Goal: Information Seeking & Learning: Learn about a topic

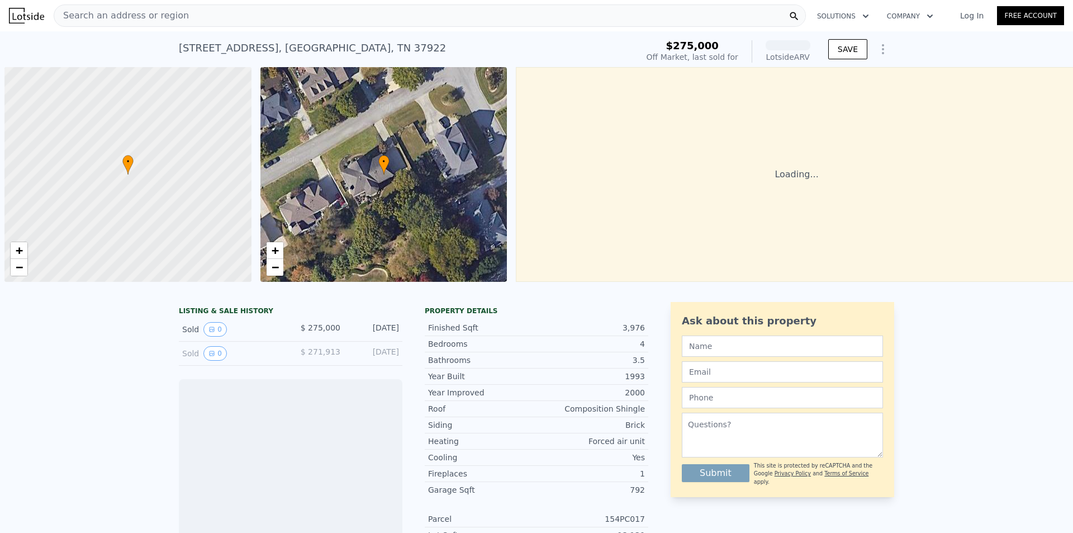
scroll to position [0, 4]
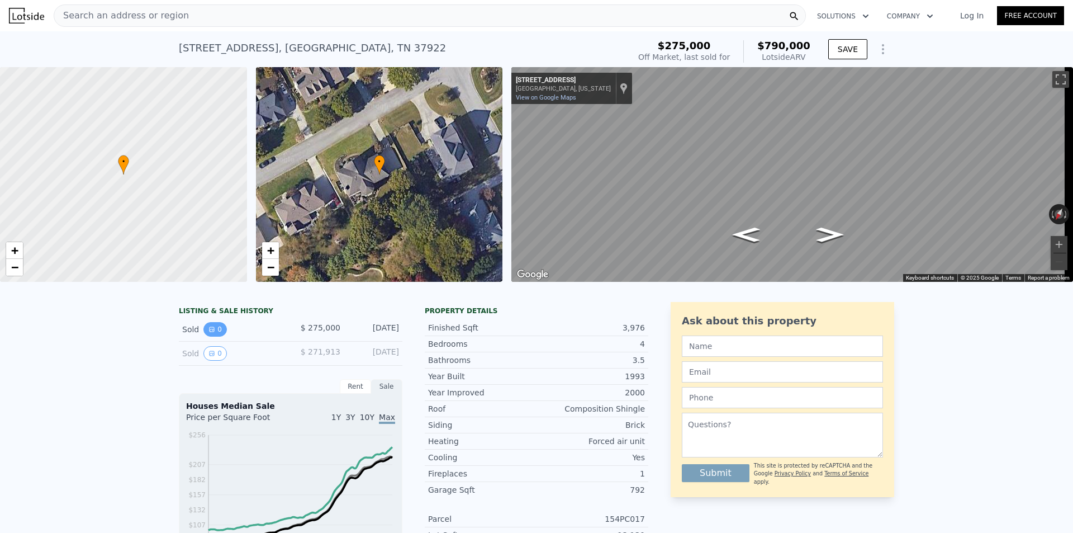
click at [217, 337] on button "0" at bounding box center [214, 329] width 23 height 15
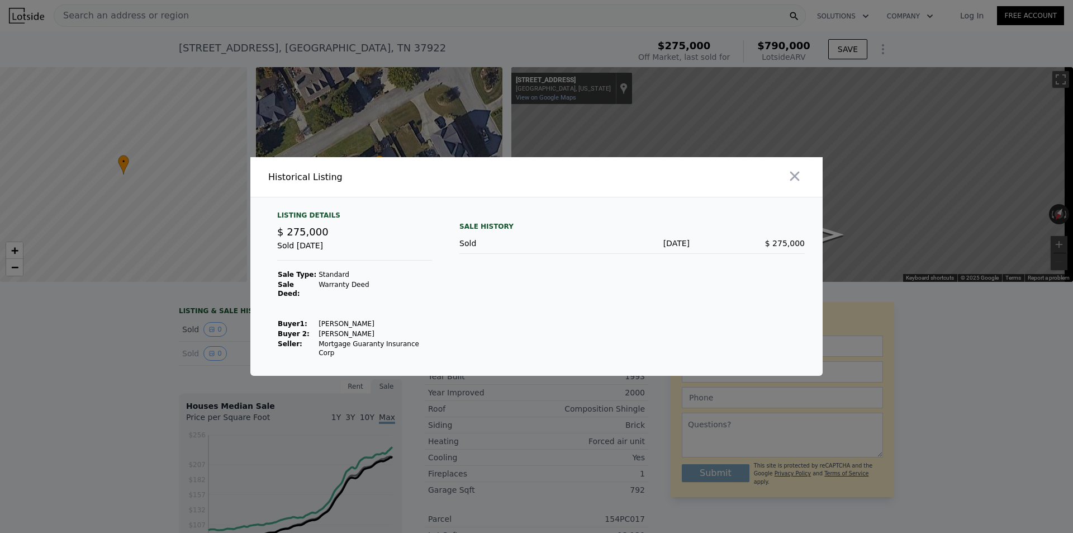
click at [784, 184] on div at bounding box center [682, 177] width 282 height 40
click at [794, 181] on icon "button" at bounding box center [795, 177] width 10 height 10
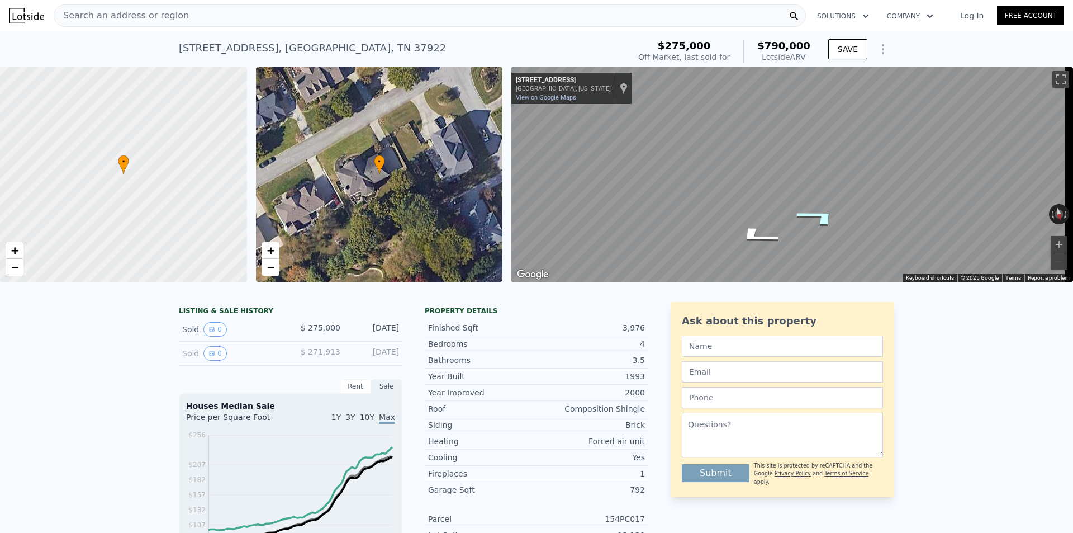
click at [822, 217] on icon "Go Southwest, Castlebridge Ct" at bounding box center [819, 217] width 83 height 28
click at [115, 172] on div at bounding box center [123, 175] width 296 height 258
click at [18, 248] on span "+" at bounding box center [14, 250] width 7 height 14
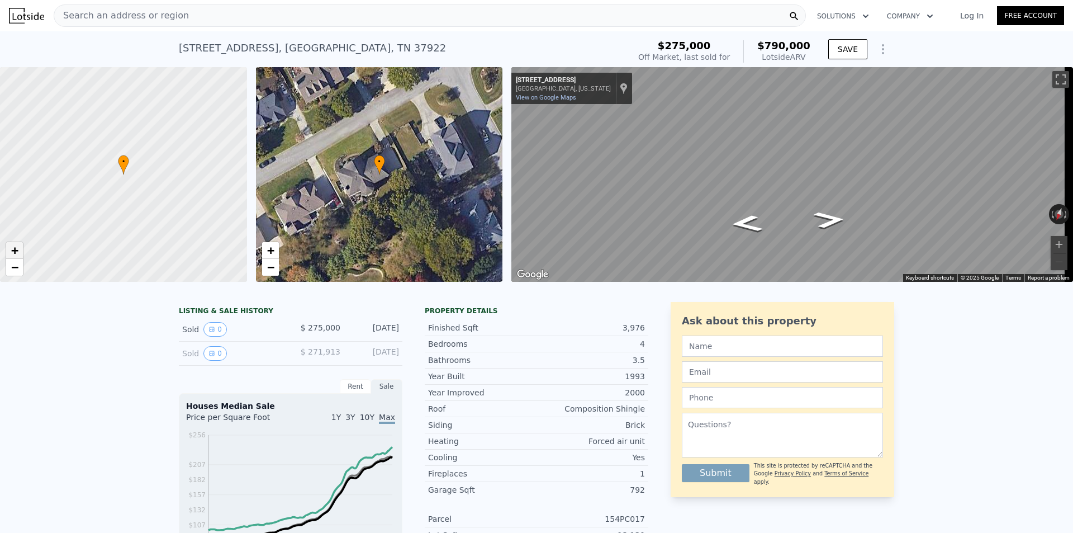
click at [18, 248] on span "+" at bounding box center [14, 250] width 7 height 14
drag, startPoint x: 168, startPoint y: 191, endPoint x: 193, endPoint y: 195, distance: 25.5
click at [193, 195] on div at bounding box center [123, 175] width 296 height 258
drag, startPoint x: 93, startPoint y: 136, endPoint x: 134, endPoint y: 226, distance: 99.3
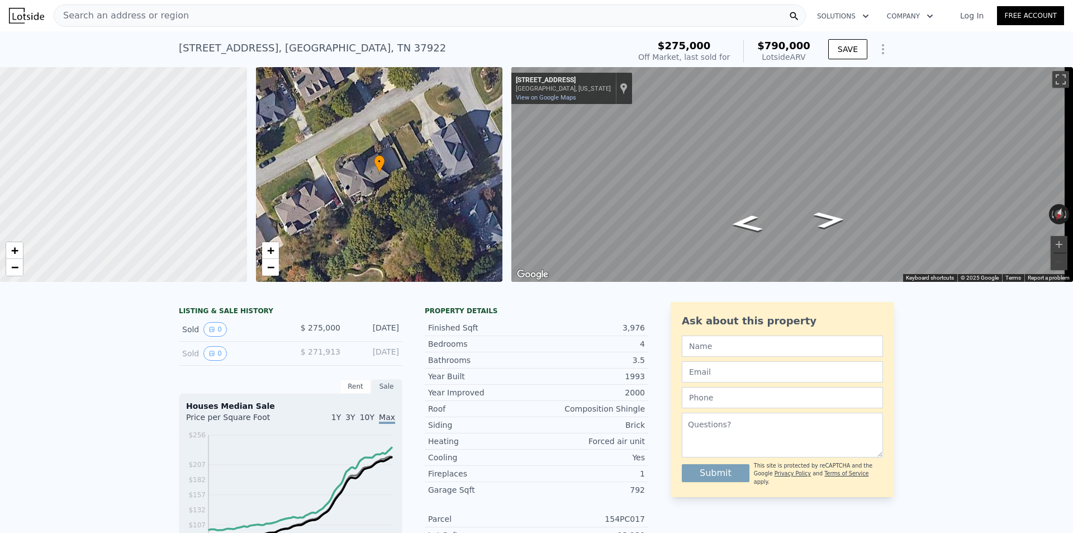
click at [134, 226] on div at bounding box center [123, 175] width 296 height 258
drag, startPoint x: 123, startPoint y: 163, endPoint x: 243, endPoint y: 233, distance: 138.3
click at [243, 233] on div at bounding box center [123, 175] width 296 height 258
drag, startPoint x: 135, startPoint y: 217, endPoint x: 133, endPoint y: 108, distance: 109.6
click at [133, 108] on div at bounding box center [122, 175] width 296 height 258
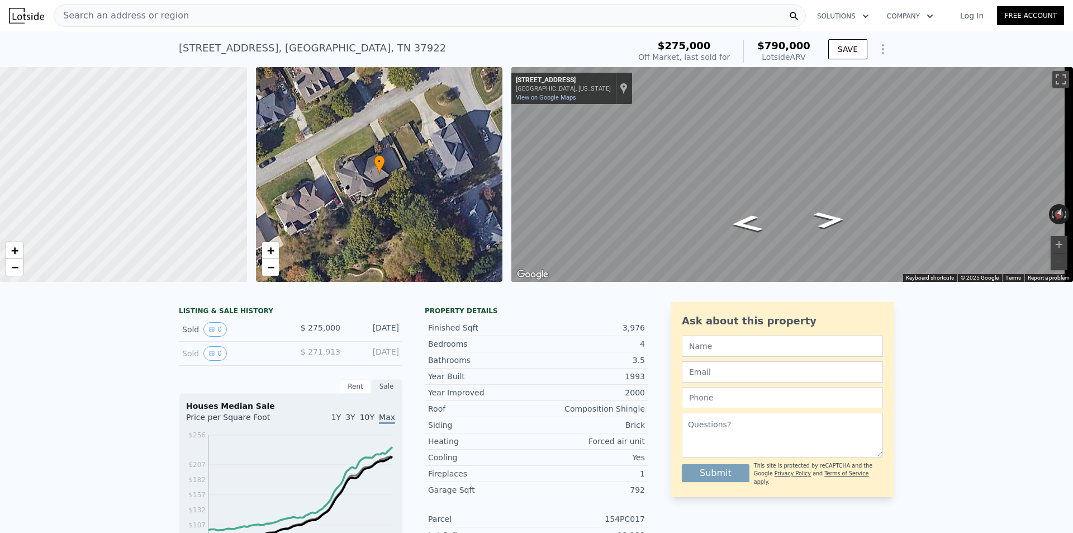
drag, startPoint x: 180, startPoint y: 181, endPoint x: 87, endPoint y: 152, distance: 97.6
click at [87, 152] on div at bounding box center [123, 175] width 296 height 258
drag, startPoint x: 171, startPoint y: 227, endPoint x: 165, endPoint y: 266, distance: 39.0
click at [165, 266] on div at bounding box center [123, 175] width 296 height 258
drag, startPoint x: 139, startPoint y: 134, endPoint x: 146, endPoint y: 221, distance: 87.5
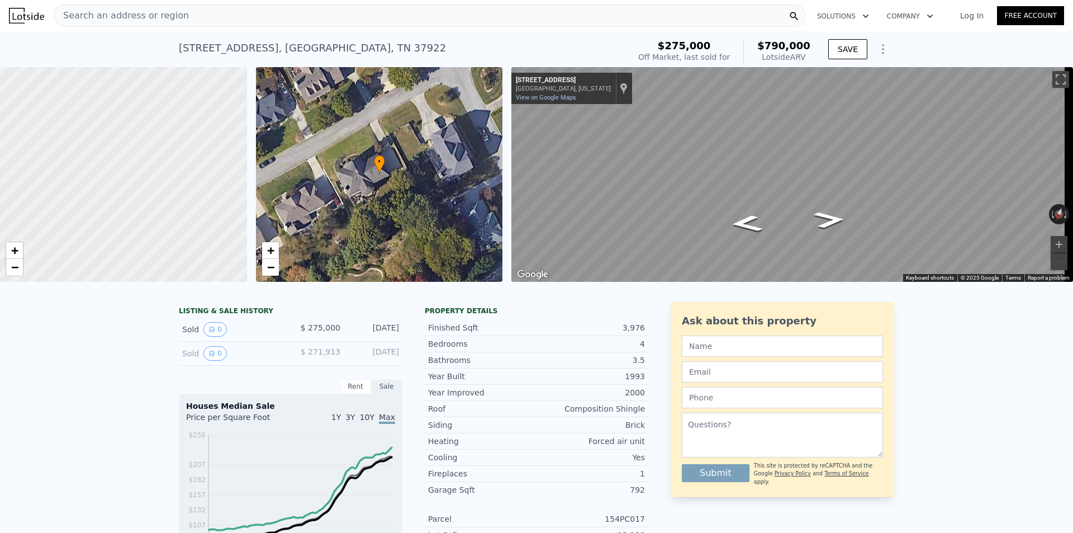
click at [146, 221] on div at bounding box center [123, 175] width 296 height 258
drag, startPoint x: 216, startPoint y: 182, endPoint x: 217, endPoint y: 134, distance: 48.1
click at [229, 127] on div at bounding box center [123, 175] width 296 height 258
drag, startPoint x: 172, startPoint y: 161, endPoint x: 134, endPoint y: 116, distance: 59.5
click at [133, 113] on div at bounding box center [123, 175] width 296 height 258
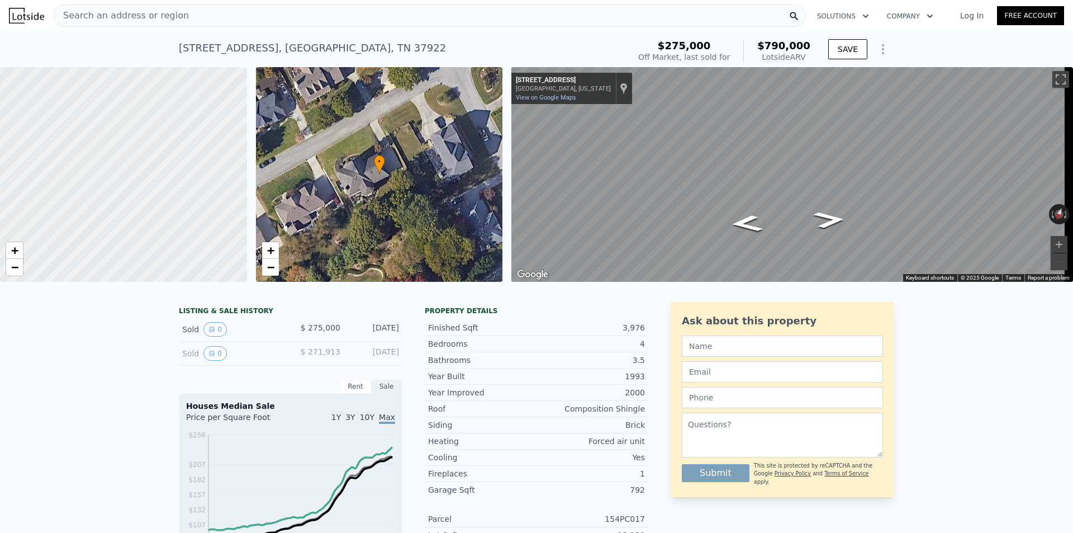
drag, startPoint x: 199, startPoint y: 212, endPoint x: 132, endPoint y: 132, distance: 103.9
click at [132, 132] on div at bounding box center [117, 161] width 296 height 258
drag, startPoint x: 220, startPoint y: 201, endPoint x: 231, endPoint y: 234, distance: 34.8
click at [231, 234] on div at bounding box center [123, 175] width 296 height 258
drag, startPoint x: 135, startPoint y: 171, endPoint x: 167, endPoint y: 237, distance: 73.8
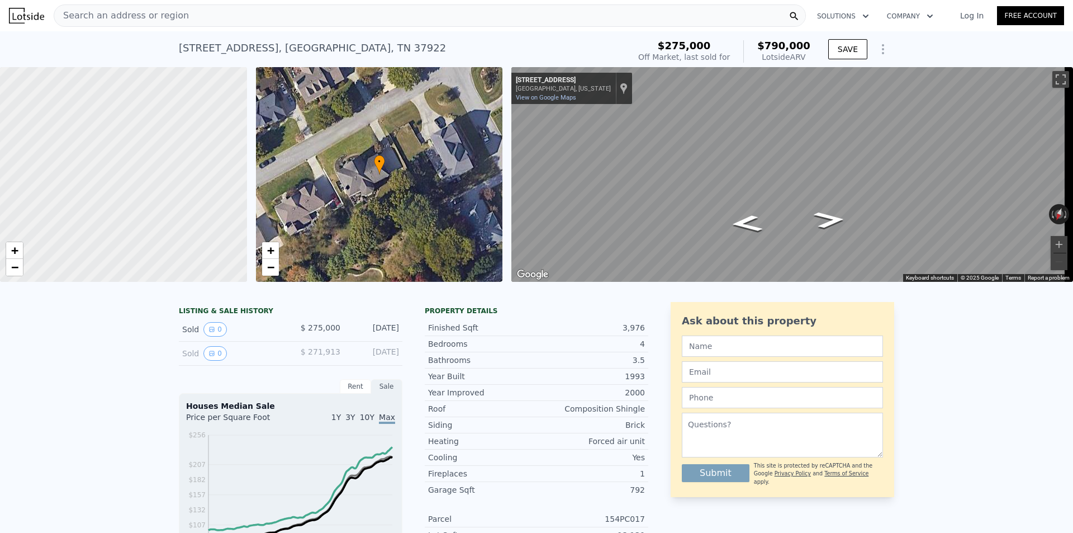
click at [167, 237] on div at bounding box center [123, 175] width 296 height 258
drag, startPoint x: 191, startPoint y: 190, endPoint x: 113, endPoint y: 178, distance: 78.7
click at [113, 178] on div at bounding box center [123, 175] width 296 height 258
click at [162, 237] on div at bounding box center [123, 175] width 296 height 258
click at [18, 249] on span "+" at bounding box center [14, 250] width 7 height 14
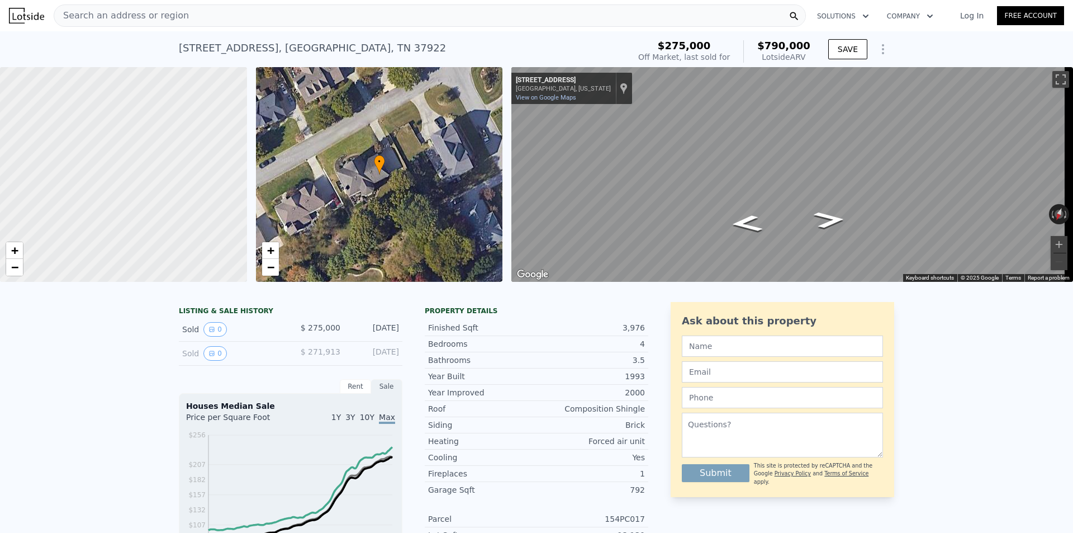
drag, startPoint x: 182, startPoint y: 218, endPoint x: 113, endPoint y: 153, distance: 94.9
click at [113, 153] on div at bounding box center [117, 170] width 296 height 258
drag, startPoint x: 191, startPoint y: 216, endPoint x: 232, endPoint y: 267, distance: 65.2
click at [232, 267] on div at bounding box center [123, 175] width 296 height 258
drag, startPoint x: 165, startPoint y: 196, endPoint x: 112, endPoint y: 146, distance: 72.8
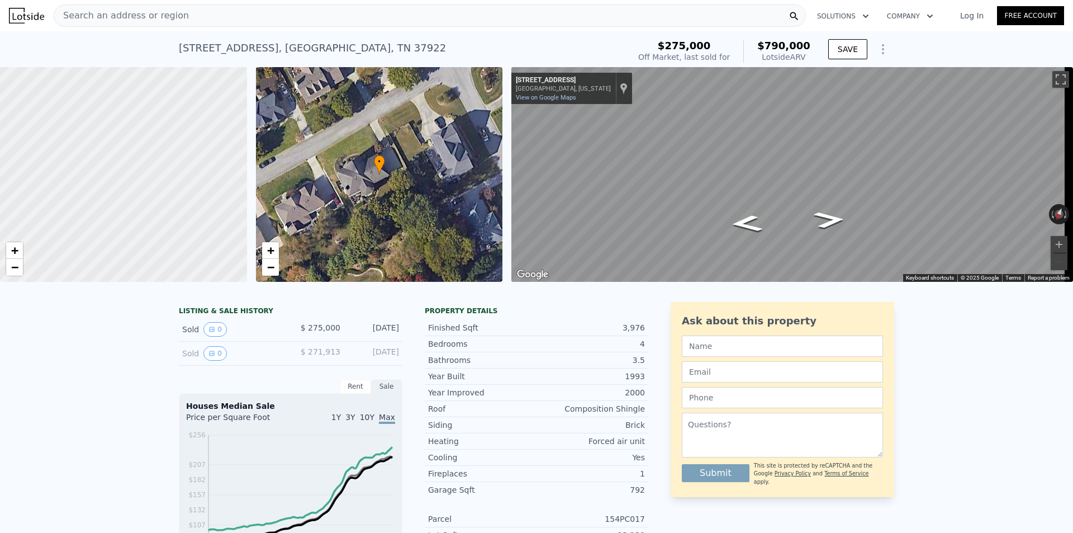
click at [111, 144] on div at bounding box center [123, 165] width 296 height 258
drag, startPoint x: 184, startPoint y: 206, endPoint x: 144, endPoint y: 179, distance: 48.7
click at [114, 145] on div at bounding box center [116, 168] width 296 height 258
drag, startPoint x: 186, startPoint y: 210, endPoint x: 171, endPoint y: 153, distance: 59.1
click at [171, 153] on div at bounding box center [123, 175] width 296 height 258
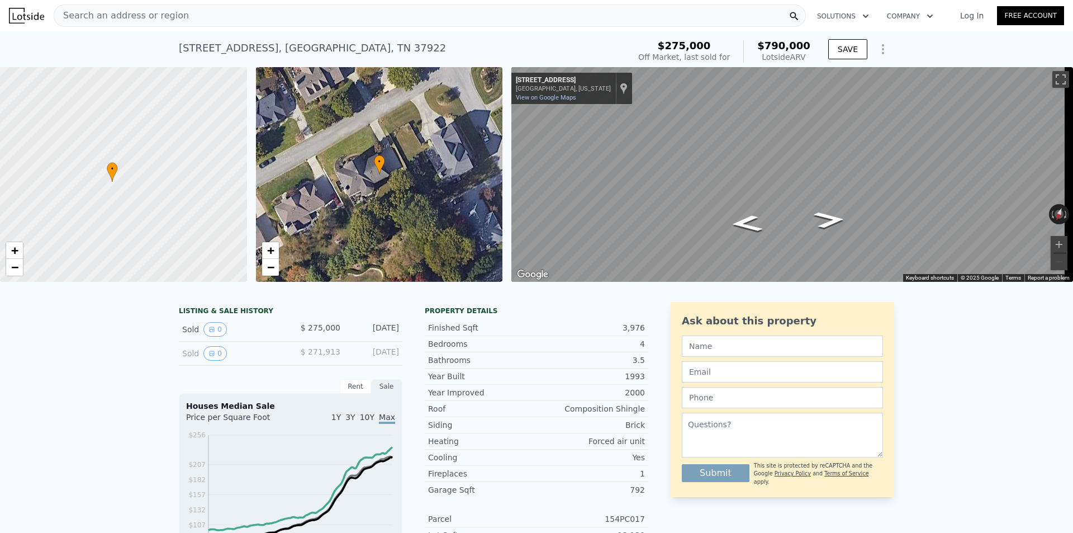
drag, startPoint x: 218, startPoint y: 233, endPoint x: 122, endPoint y: 199, distance: 101.5
click at [122, 199] on div at bounding box center [123, 175] width 296 height 258
